Goal: Find specific page/section: Find specific page/section

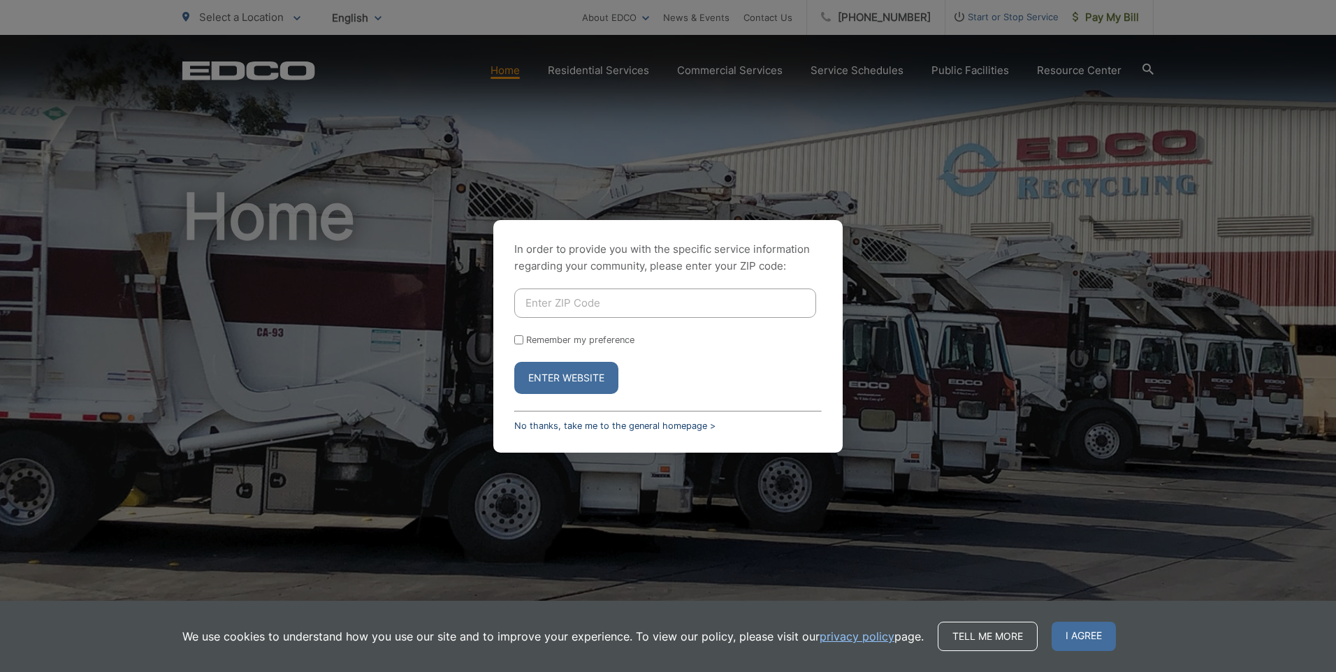
click at [567, 427] on link "No thanks, take me to the general homepage >" at bounding box center [614, 426] width 201 height 10
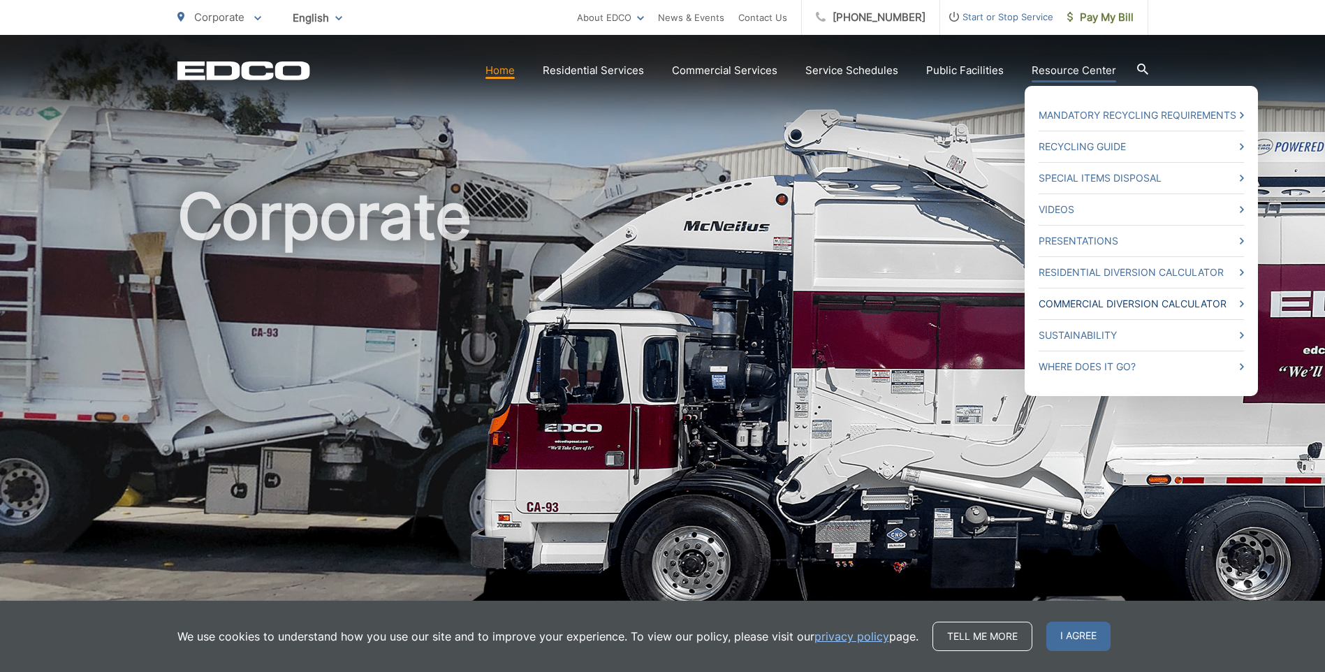
click at [1241, 304] on icon at bounding box center [1242, 303] width 4 height 7
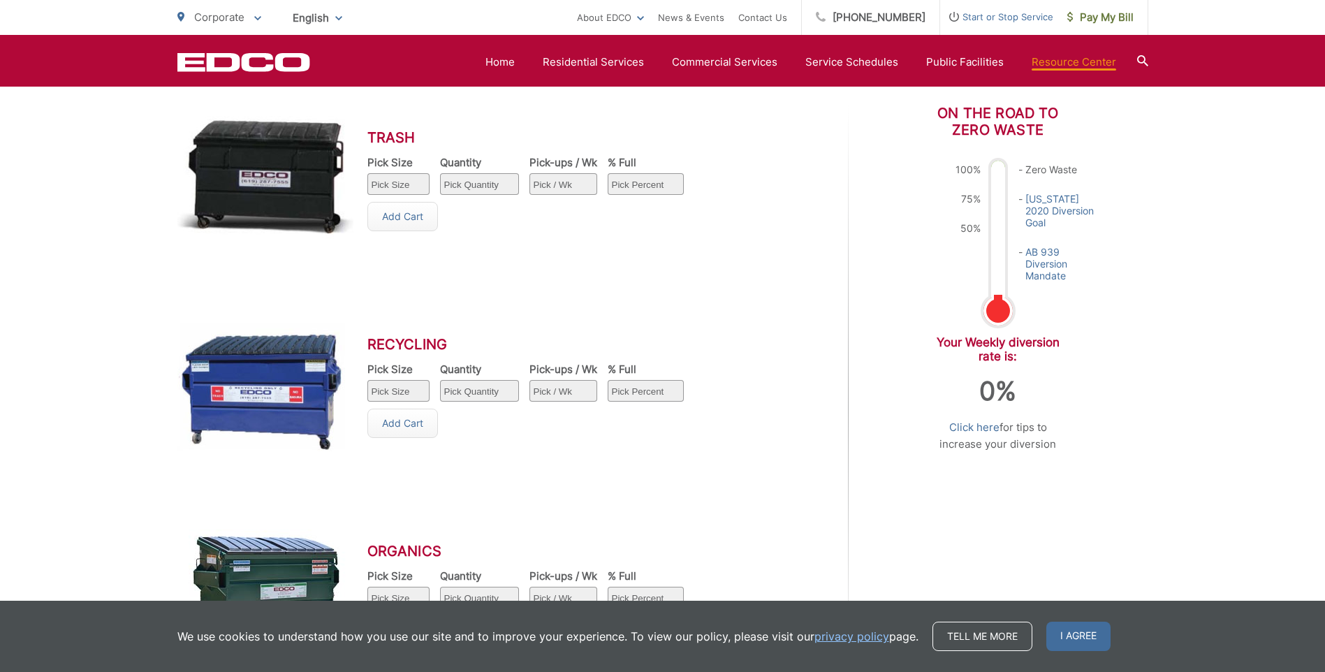
scroll to position [699, 0]
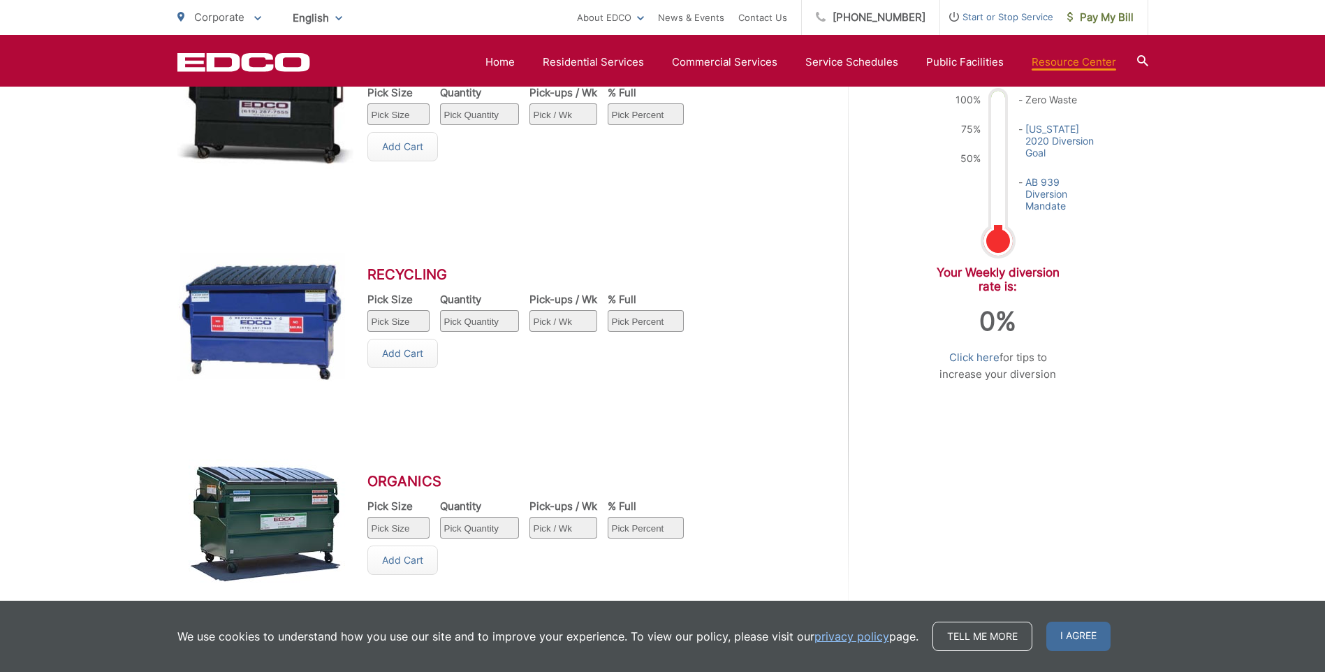
click at [1074, 644] on span "I agree" at bounding box center [1078, 636] width 64 height 29
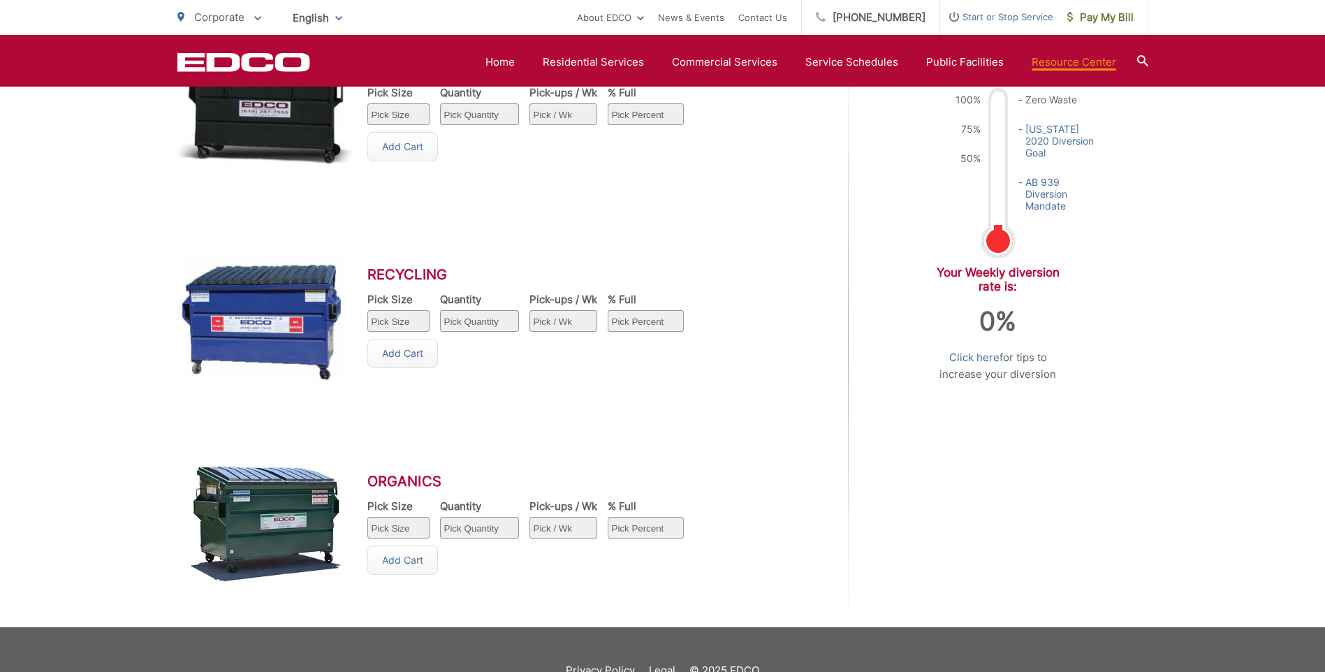
scroll to position [629, 0]
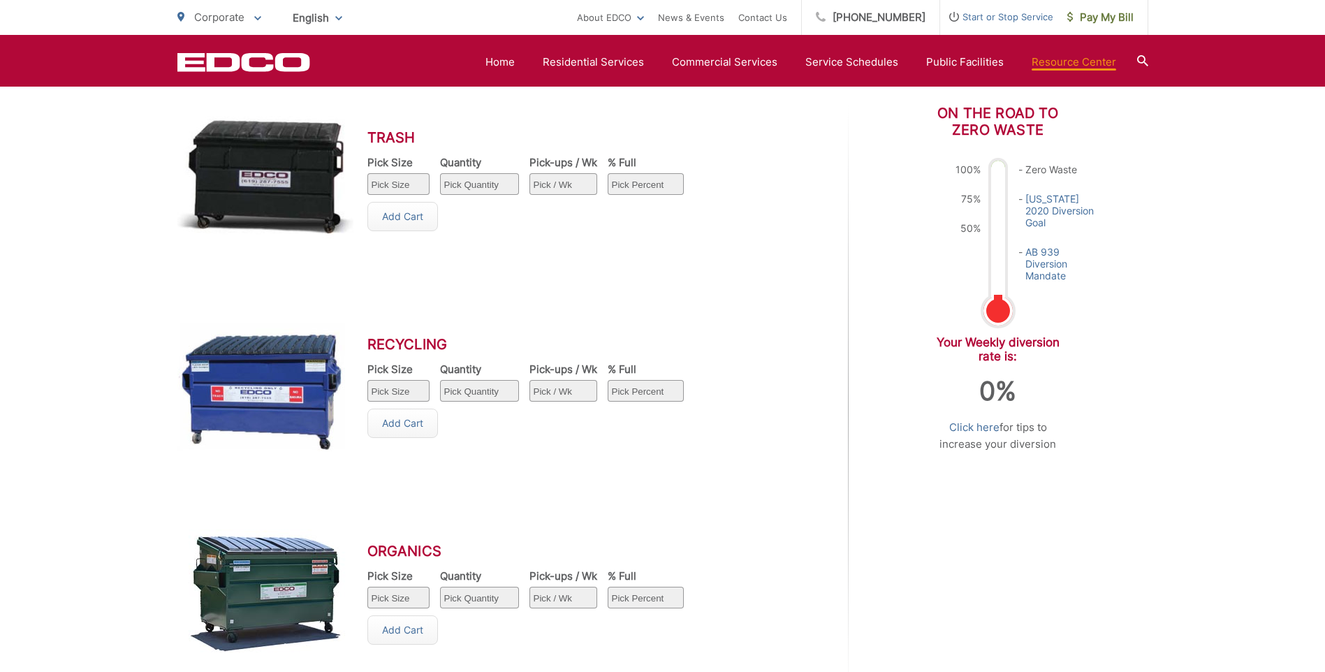
click at [396, 394] on select "Pick Size 1 yard 1.5 yard 2 yard 3 yard 4 yard 6 yard" at bounding box center [398, 391] width 62 height 22
click at [726, 458] on div "Recycling Pick Size Pick Size 1 yard 1.5 yard 2 yard 3 yard 4 yard 6 yard Quant…" at bounding box center [495, 387] width 636 height 207
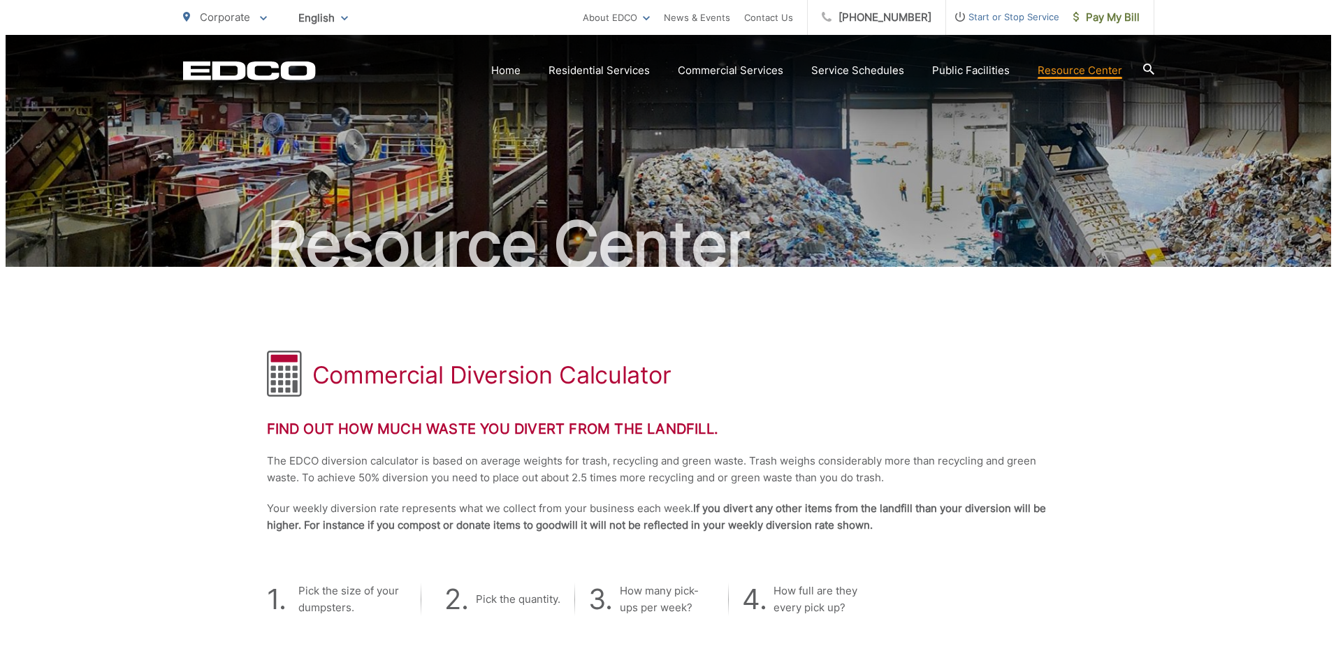
scroll to position [0, 0]
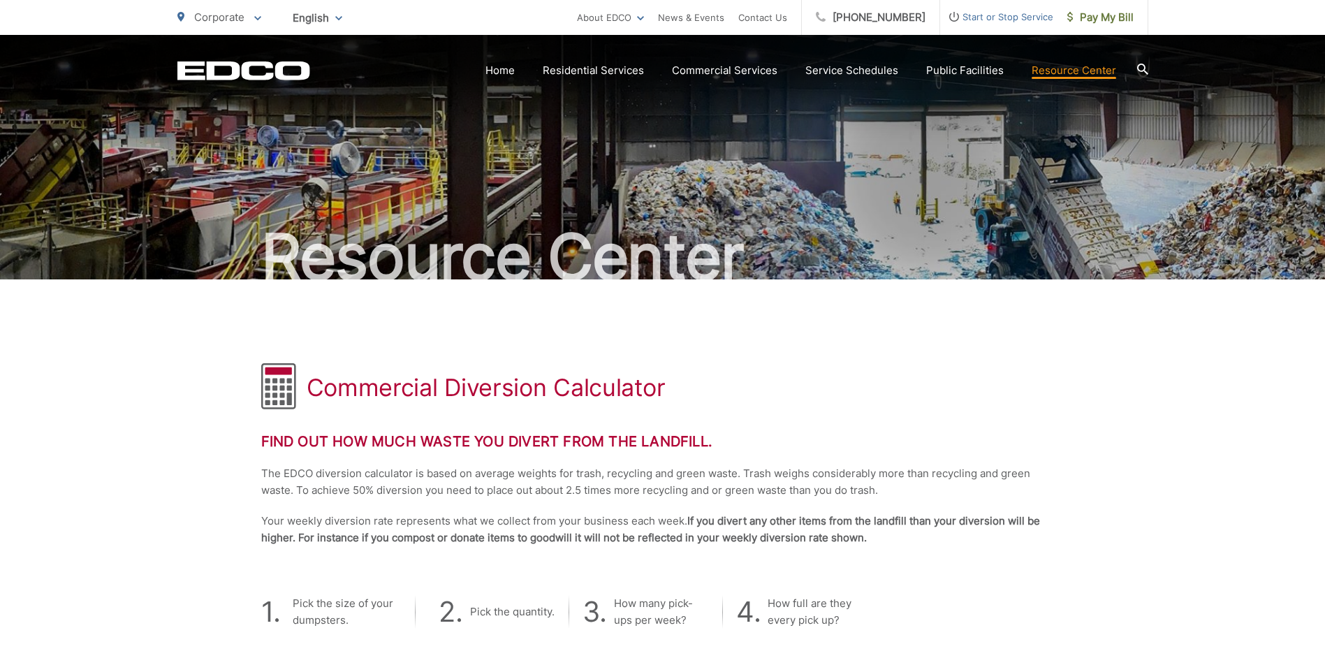
click at [253, 14] on p "Corporate" at bounding box center [219, 17] width 84 height 17
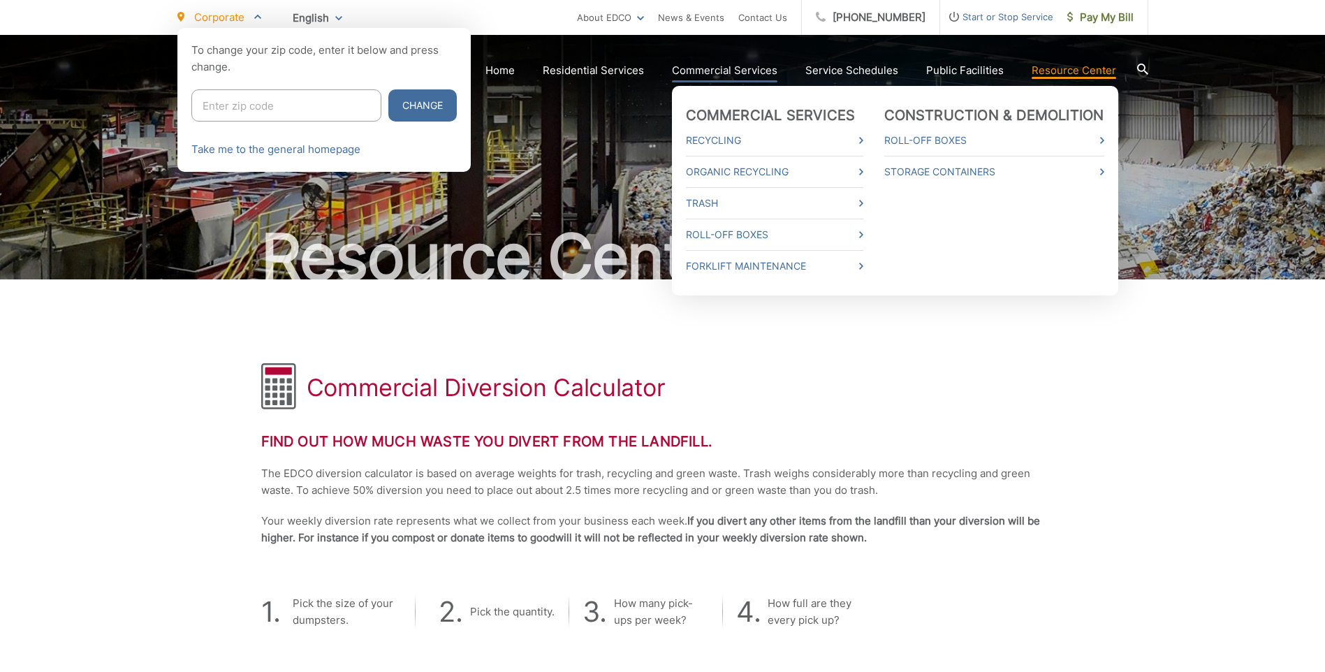
click at [704, 71] on div at bounding box center [662, 364] width 1325 height 672
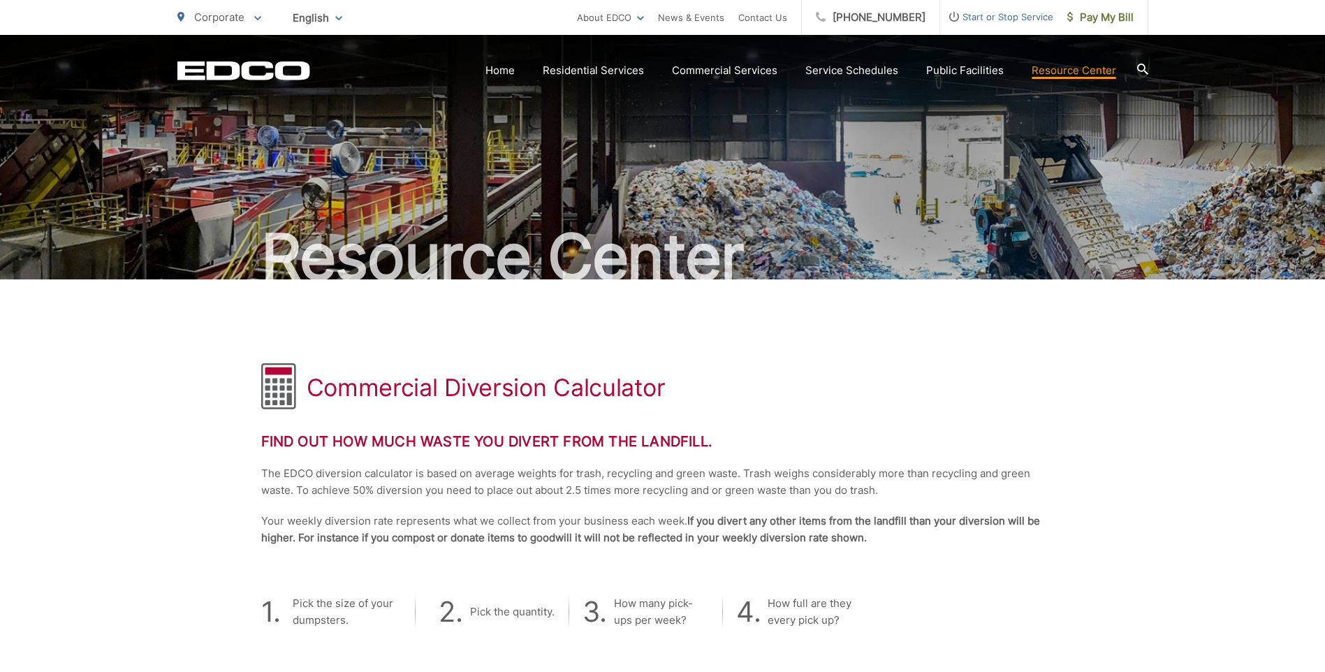
click at [219, 15] on span "Corporate" at bounding box center [219, 16] width 50 height 13
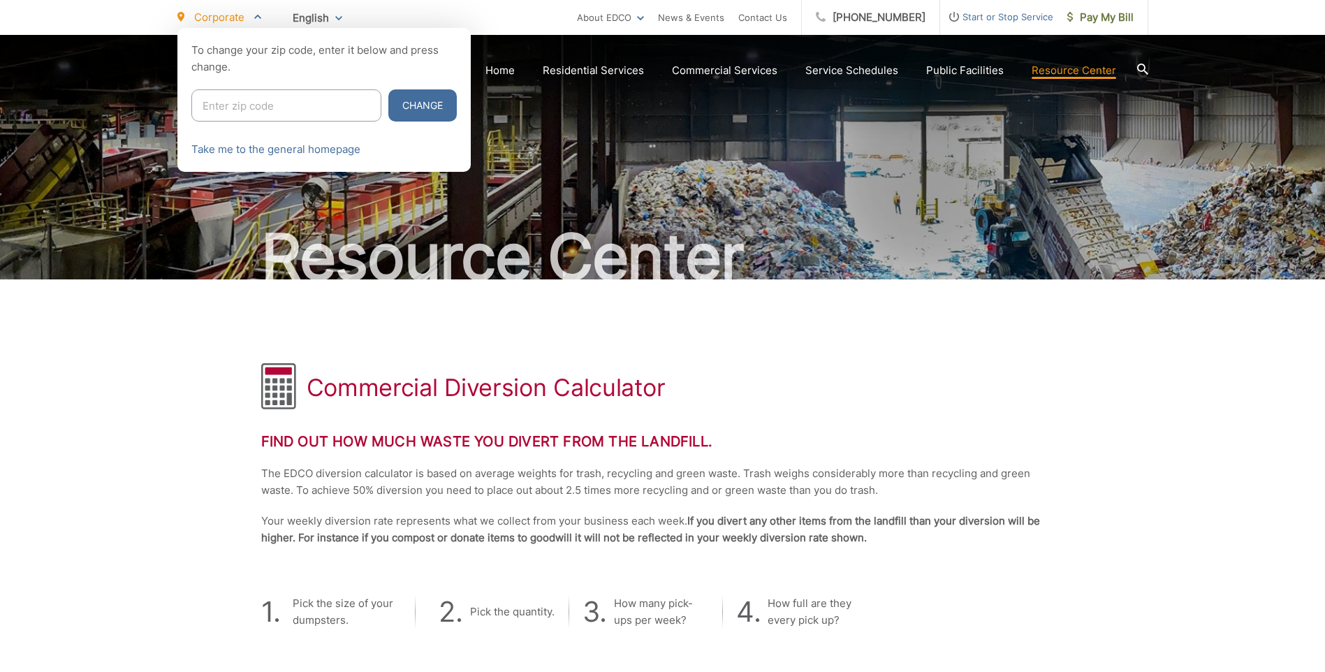
click at [240, 103] on input "Enter zip code" at bounding box center [286, 105] width 190 height 32
type input "92020"
click at [388, 89] on button "Change" at bounding box center [422, 105] width 68 height 32
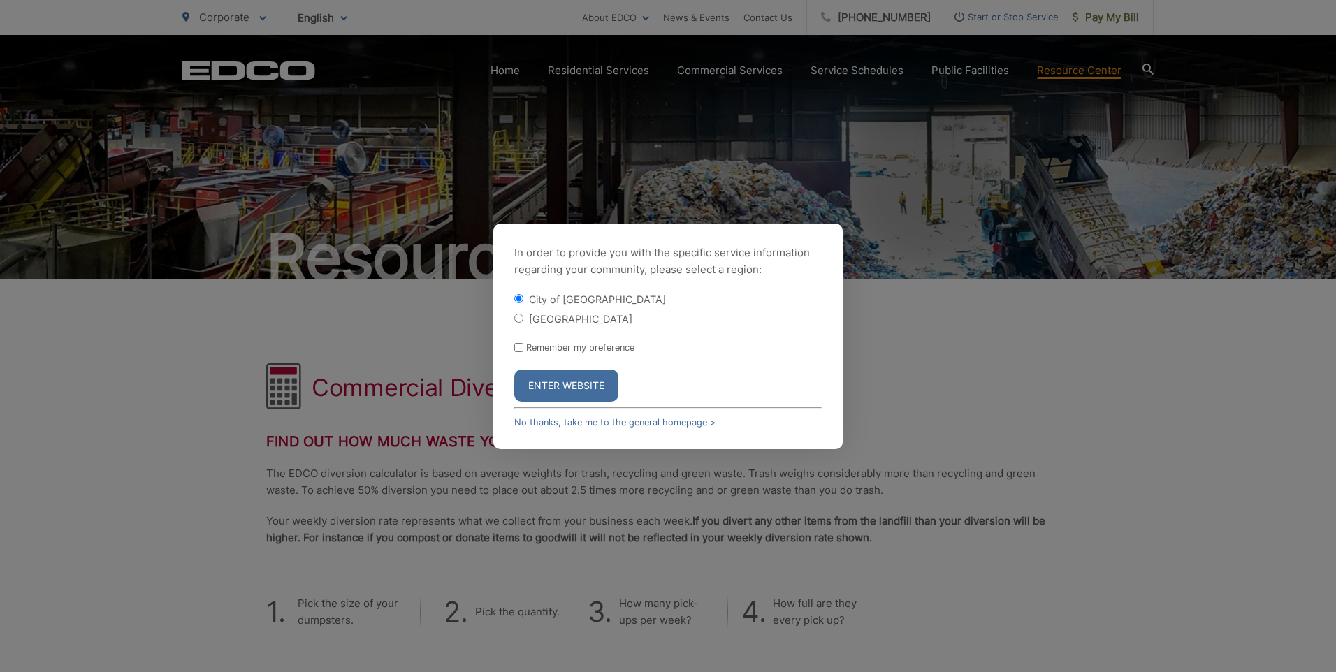
click at [588, 385] on button "Enter Website" at bounding box center [566, 386] width 104 height 32
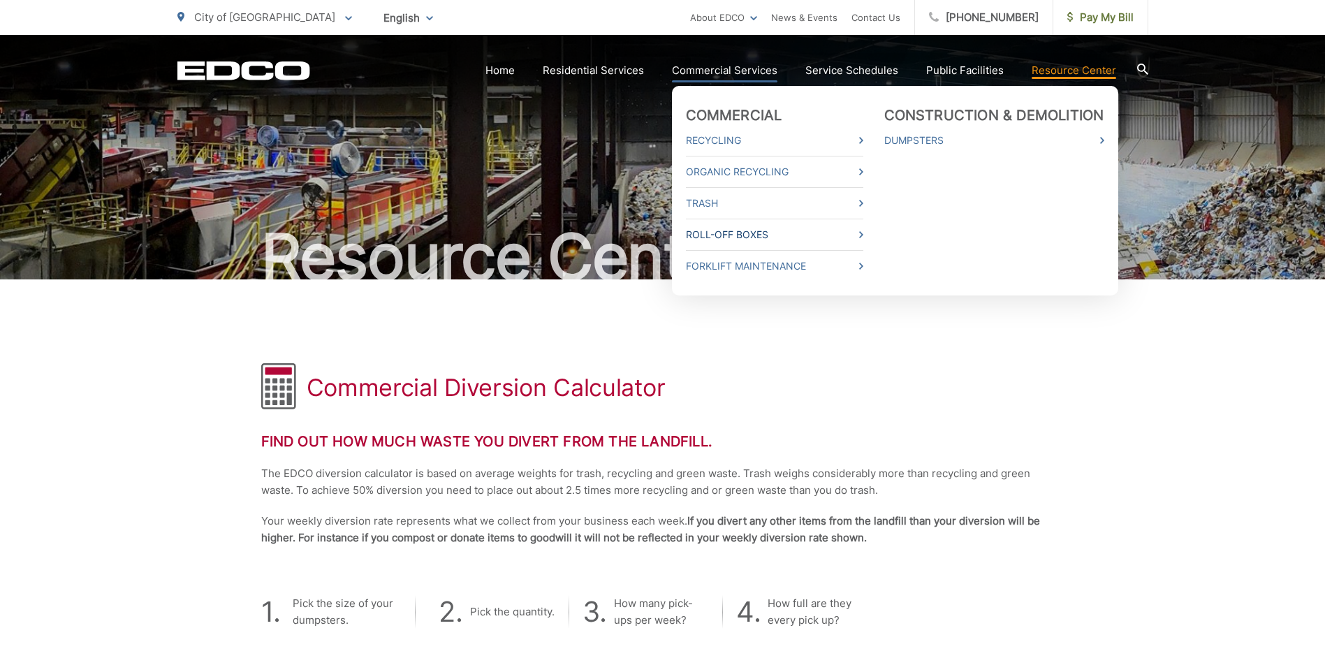
click at [863, 238] on link "Roll-Off Boxes" at bounding box center [774, 234] width 177 height 17
